Goal: Check status: Check status

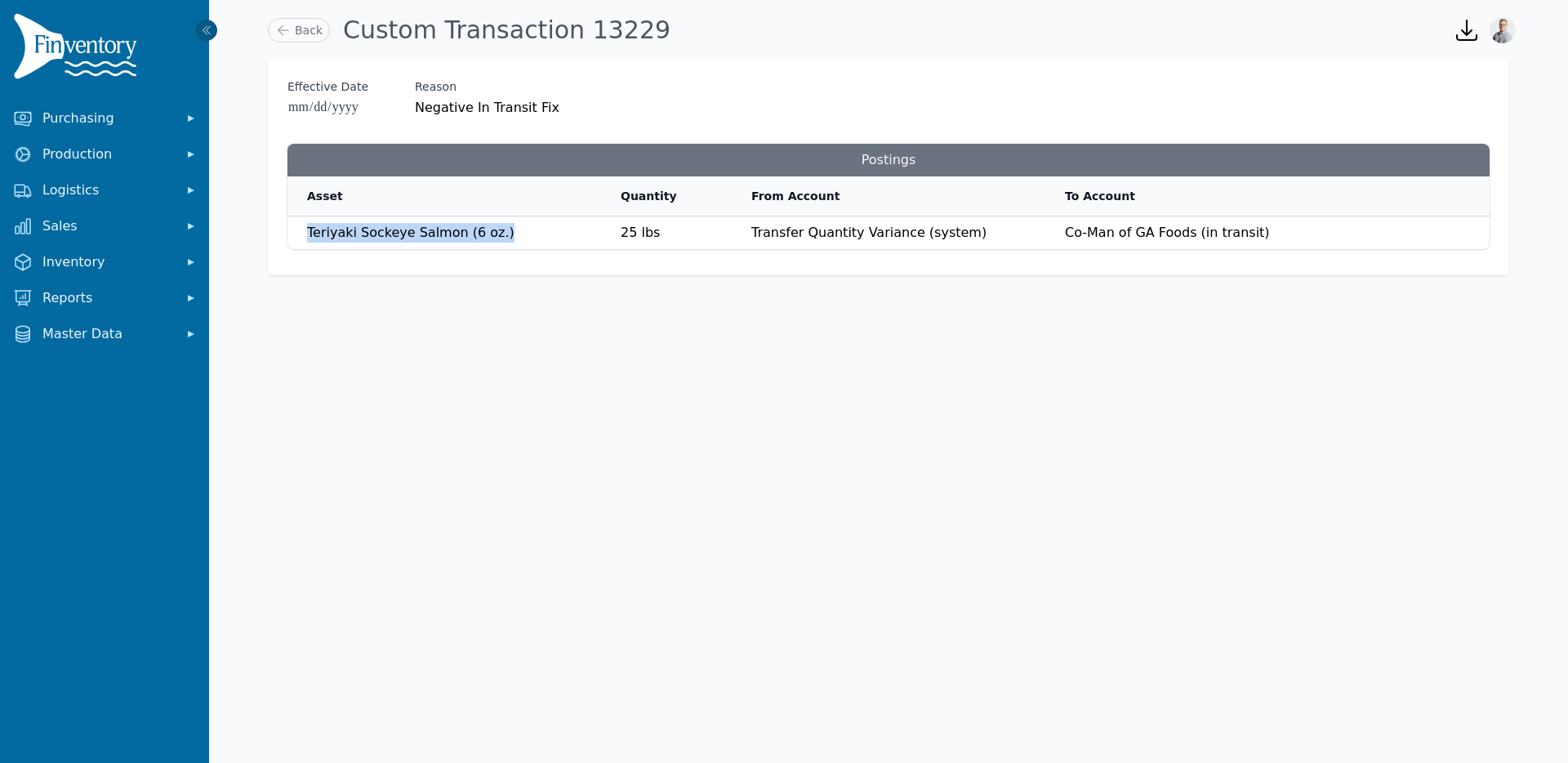
drag, startPoint x: 309, startPoint y: 234, endPoint x: 474, endPoint y: 246, distance: 165.4
click at [474, 246] on td "Teriyaki Sockeye Salmon (6 oz.) Teriyaki Sockeye Salmon (6 oz.)" at bounding box center [444, 233] width 313 height 34
copy span "Teriyaki Sockeye Salmon (6 oz.)"
